Goal: Obtain resource: Download file/media

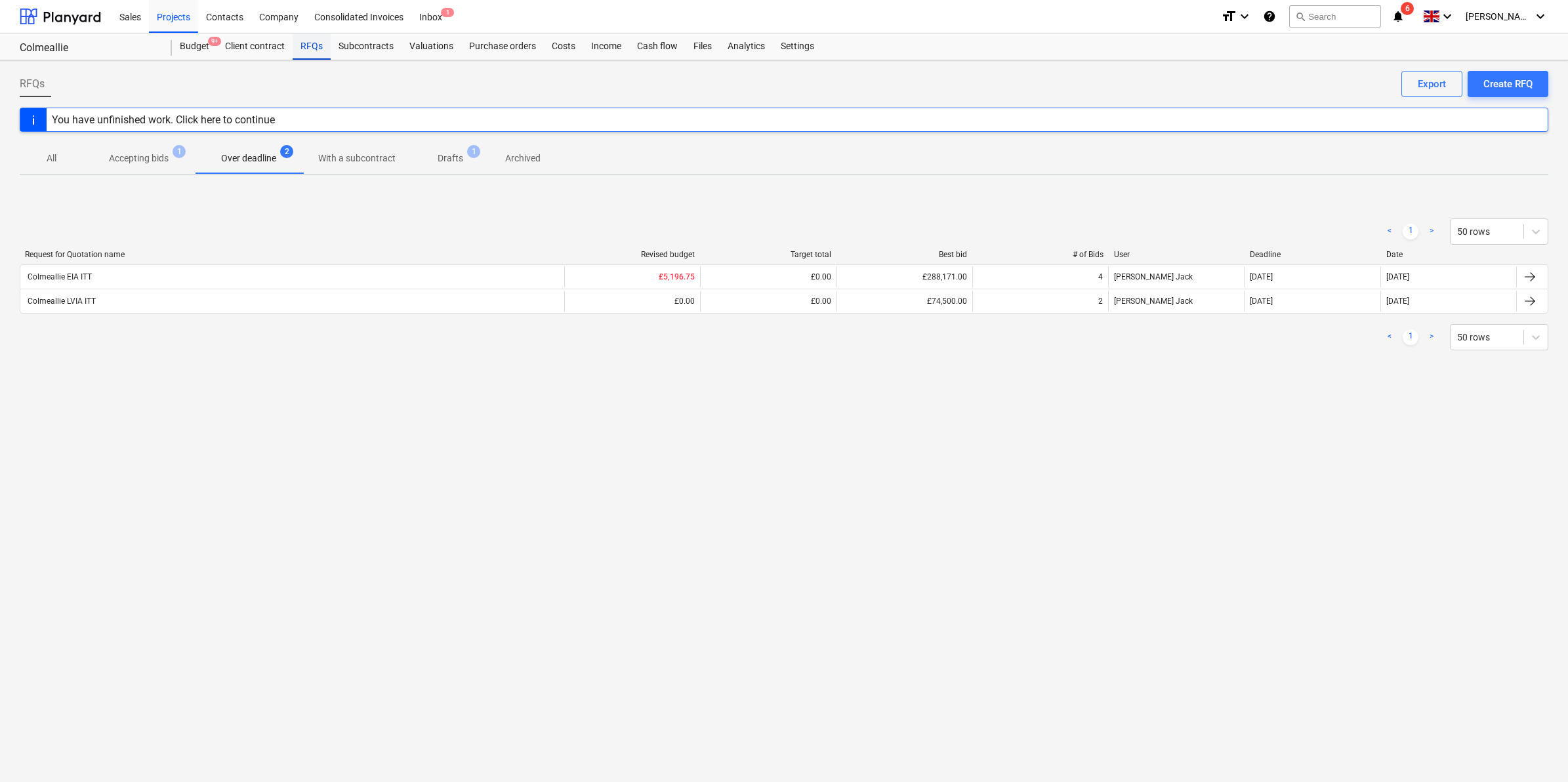
click at [303, 40] on div "RFQs" at bounding box center [311, 47] width 38 height 26
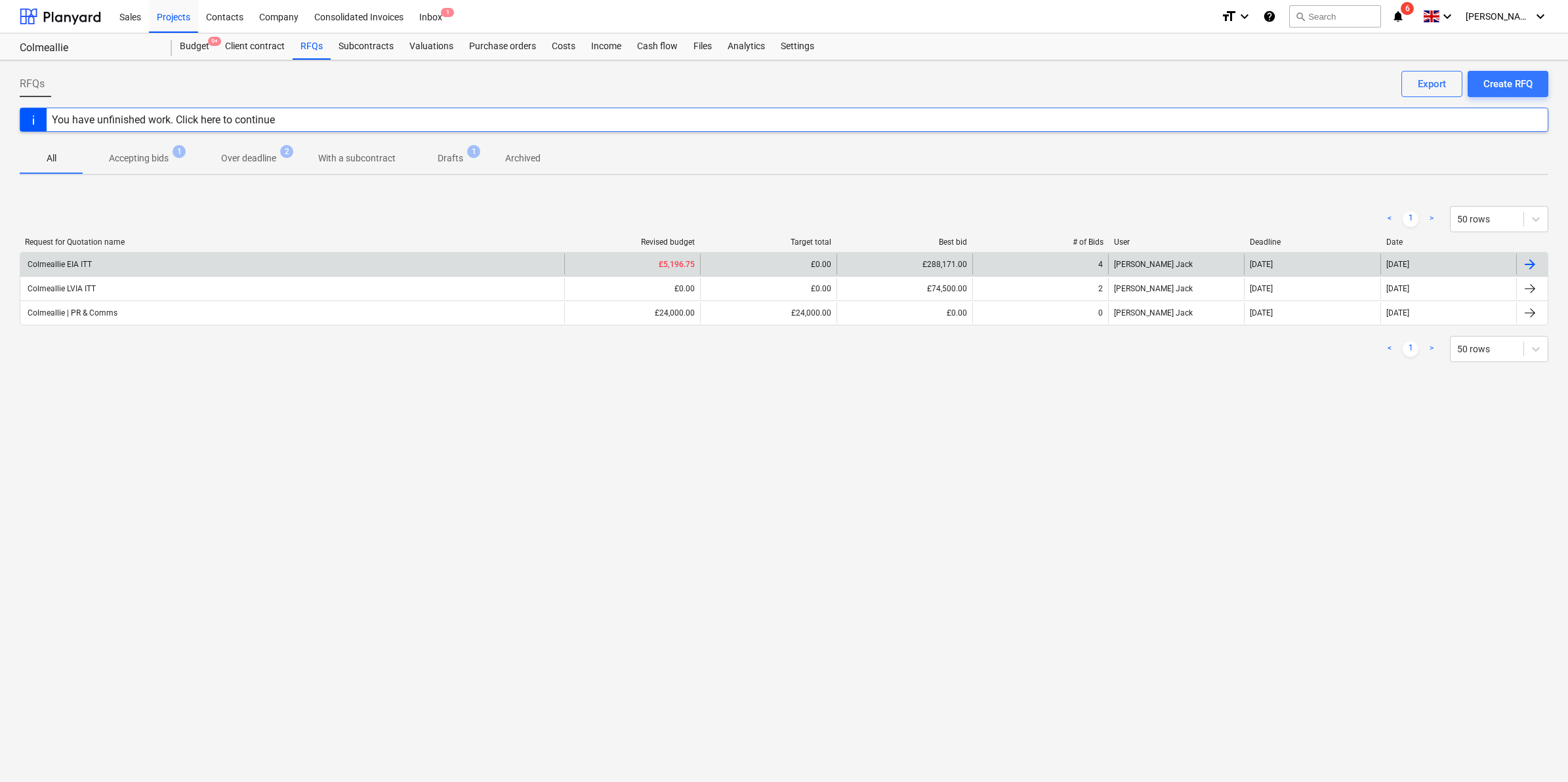
click at [74, 262] on div "Colmeallie EIA ITT" at bounding box center [58, 264] width 67 height 9
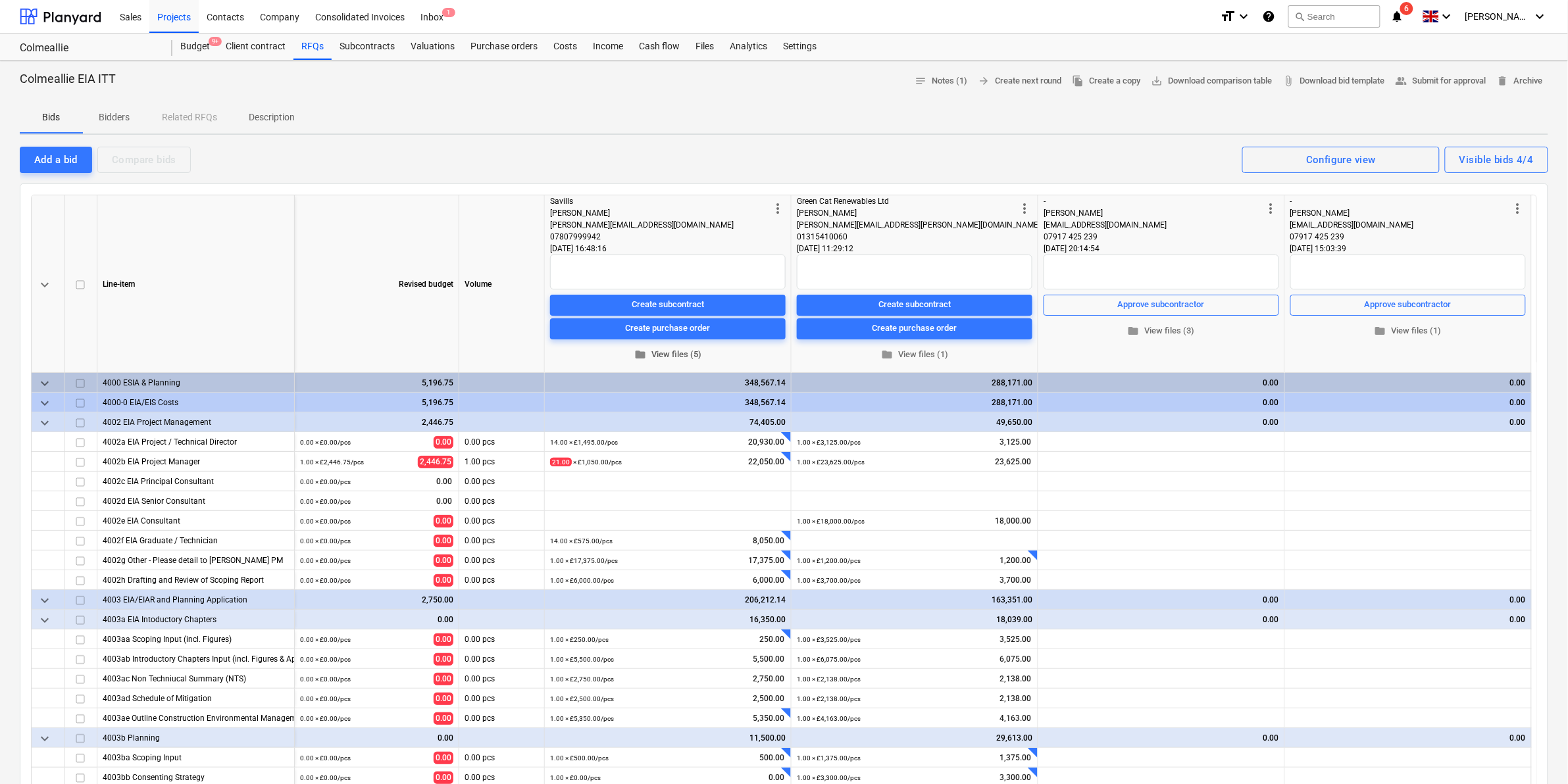
click at [686, 352] on span "folder View files (5)" at bounding box center [667, 354] width 225 height 15
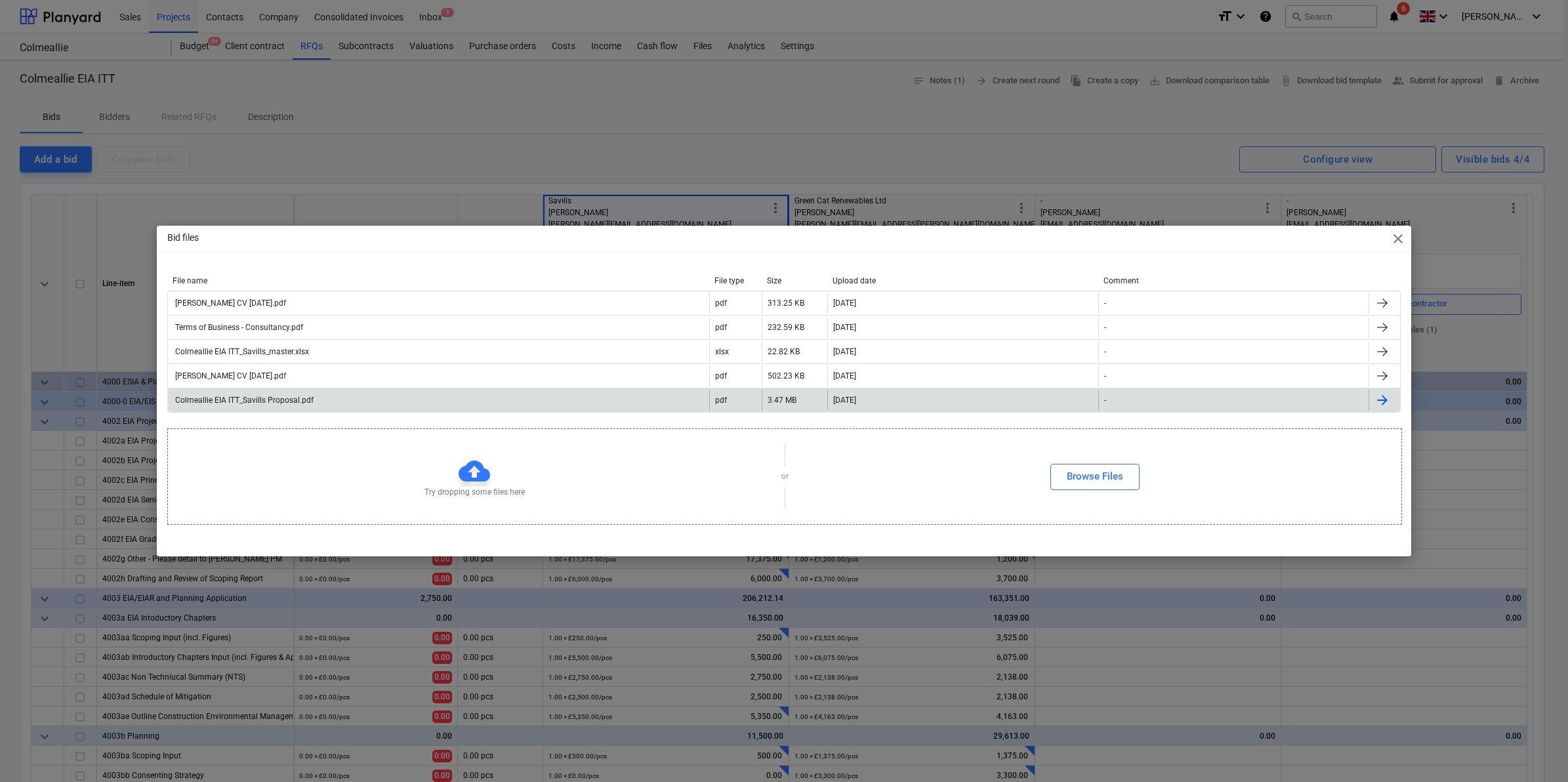
click at [290, 405] on div "Colmeallie EIA ITT_Savills Proposal.pdf" at bounding box center [439, 400] width 541 height 21
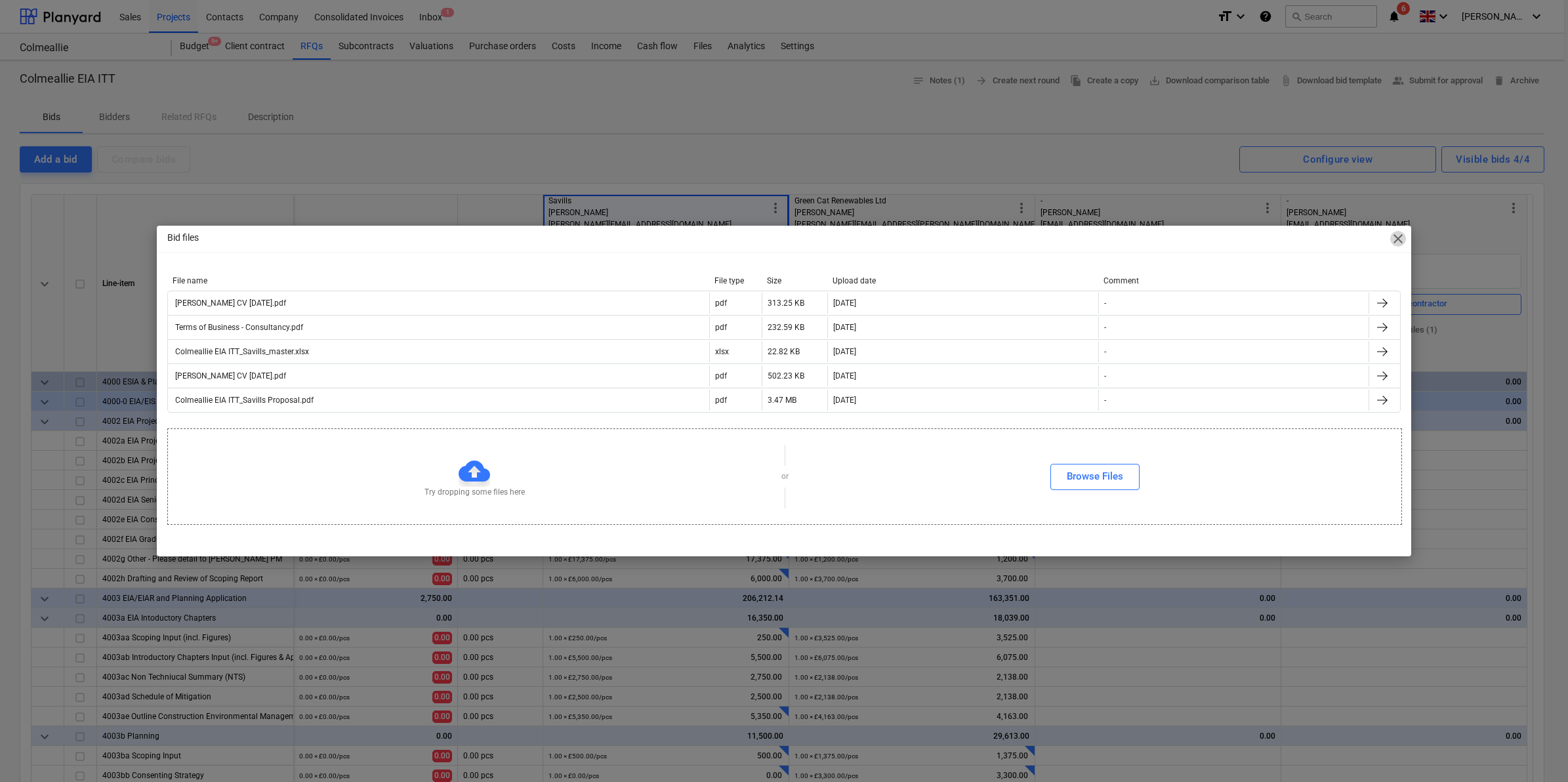
click at [1396, 236] on span "close" at bounding box center [1397, 239] width 16 height 16
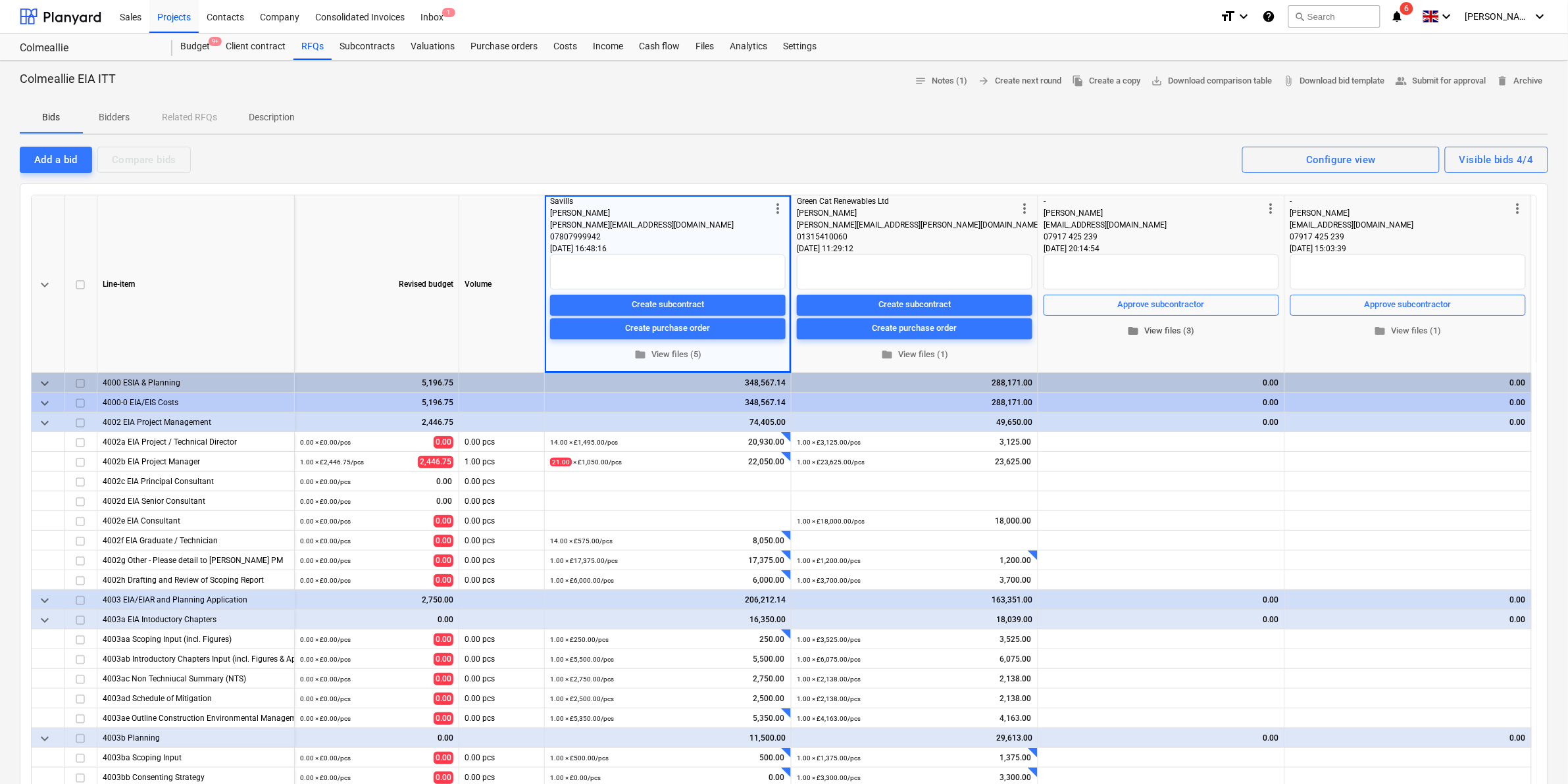
click at [1156, 331] on span "folder View files (3)" at bounding box center [1161, 331] width 225 height 15
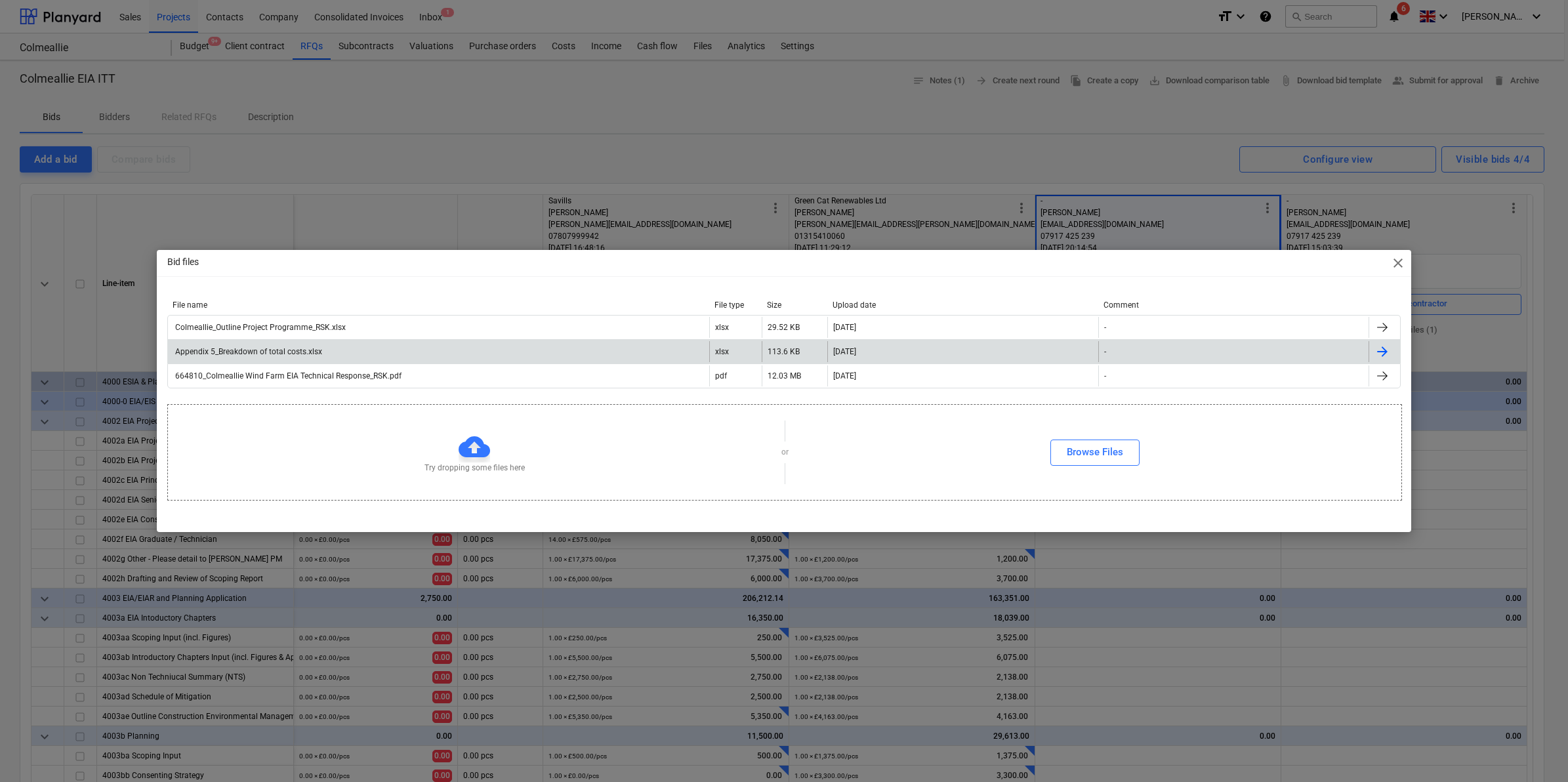
click at [254, 354] on div "Appendix 5_Breakdown of total costs.xlsx" at bounding box center [247, 352] width 148 height 9
click at [959, 128] on div "Bid files close File name File type Size Upload date Comment Colmeallie_Outline…" at bounding box center [784, 391] width 1568 height 782
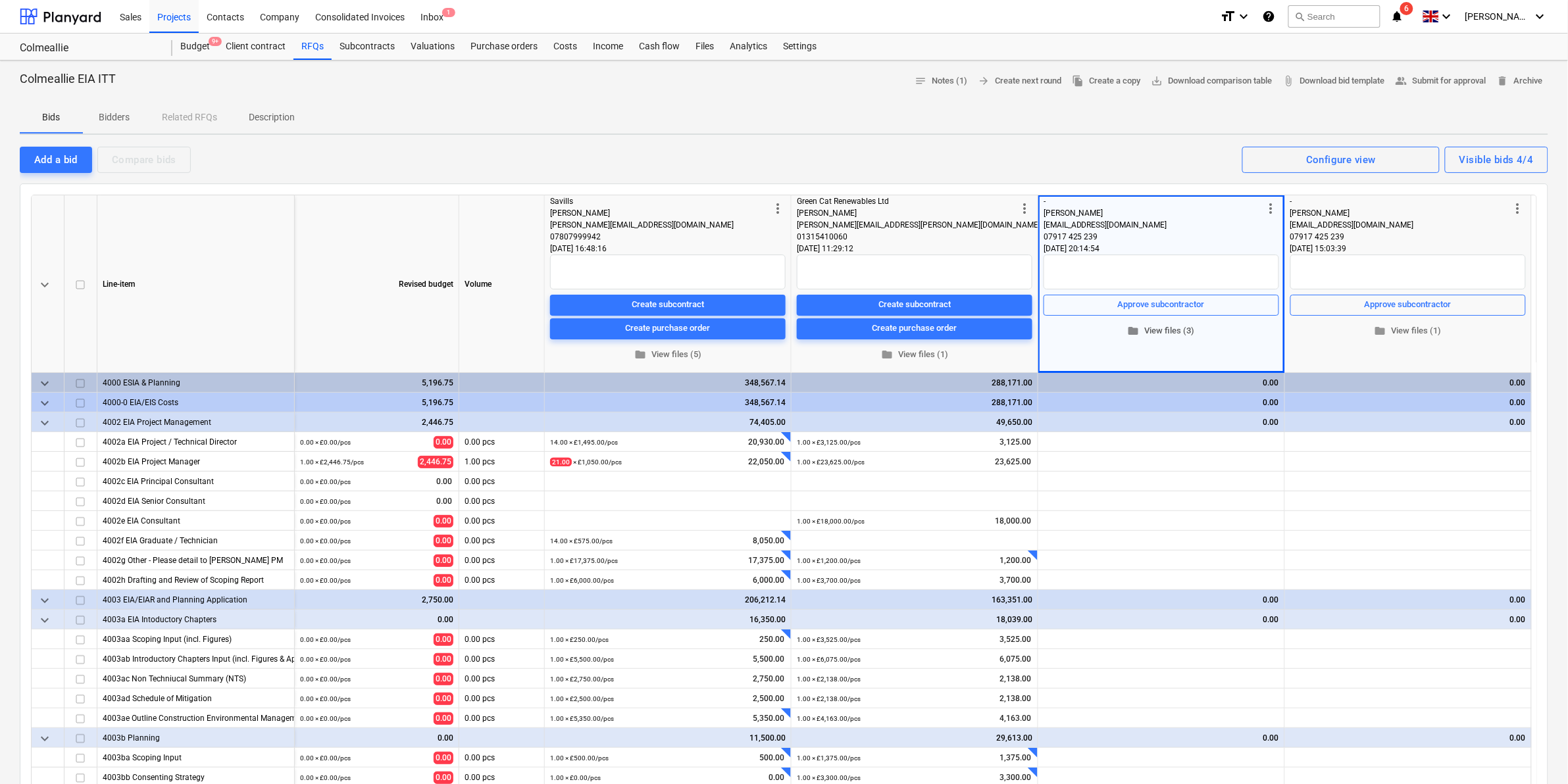
click at [1195, 330] on span "folder View files (3)" at bounding box center [1161, 331] width 225 height 15
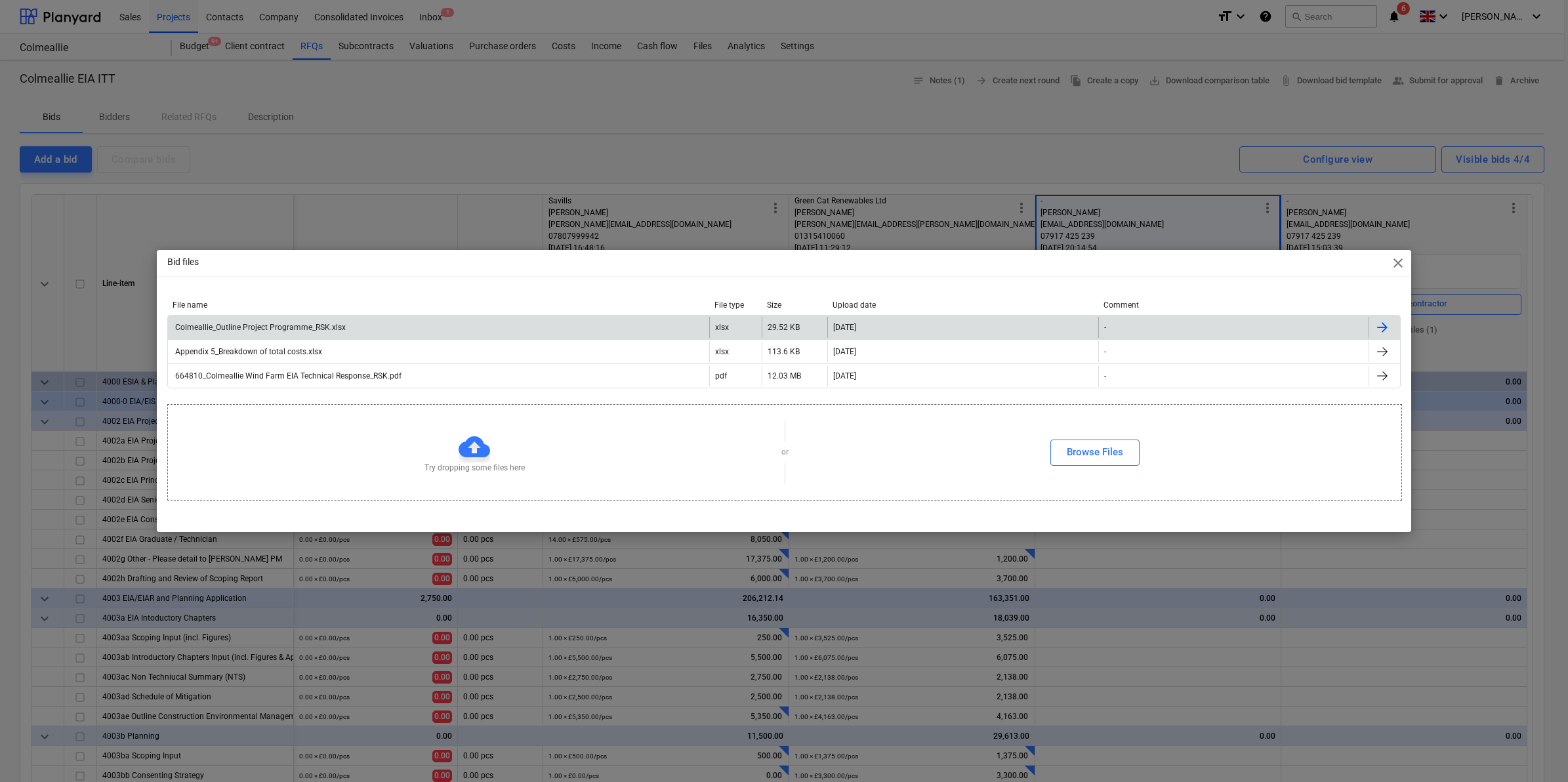
click at [306, 320] on div "Colmeallie_Outline Project Programme_RSK.xlsx" at bounding box center [439, 327] width 541 height 21
click at [1392, 267] on span "close" at bounding box center [1397, 263] width 16 height 16
